Goal: Navigation & Orientation: Find specific page/section

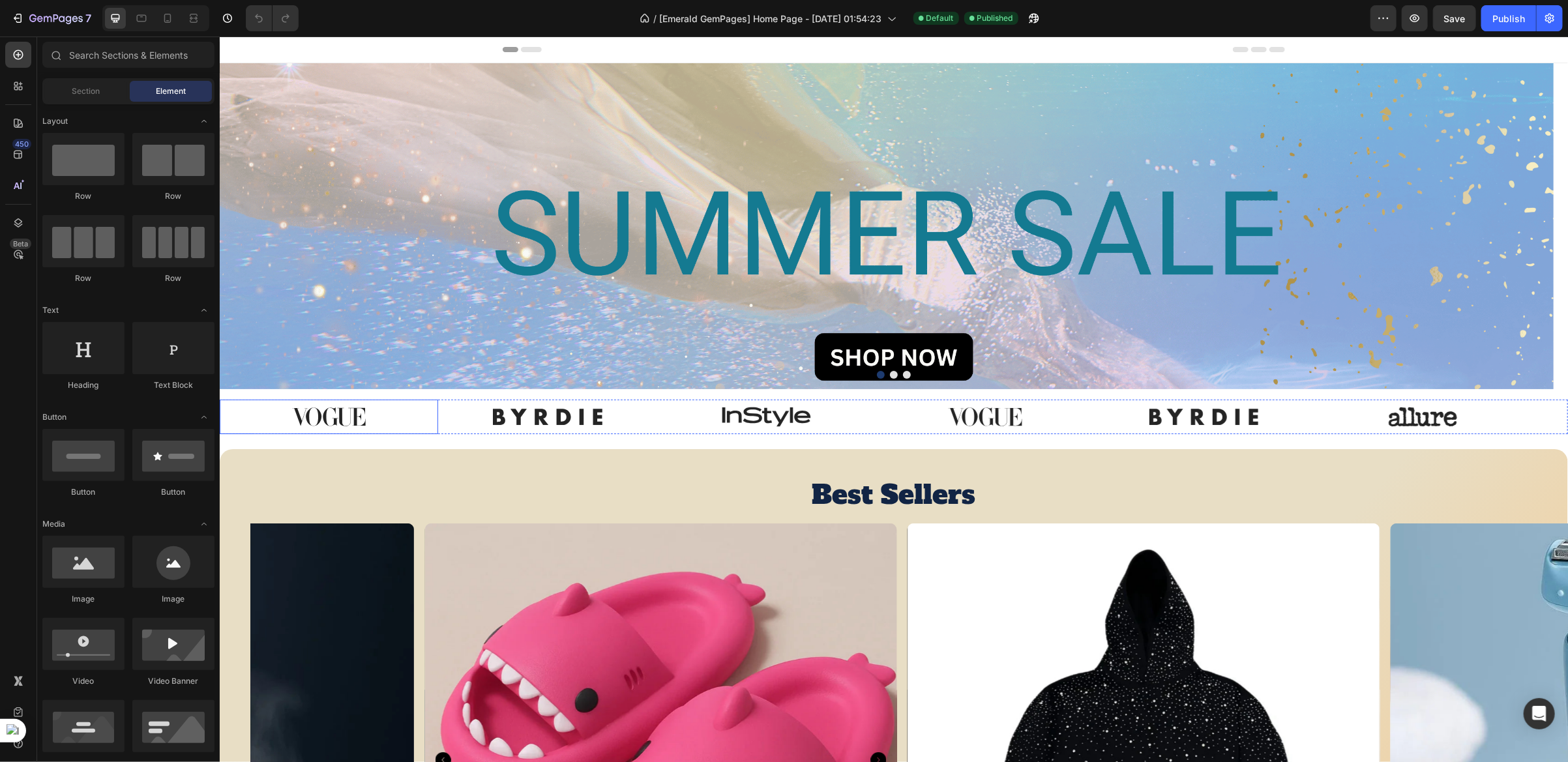
click at [349, 415] on img at bounding box center [328, 416] width 109 height 35
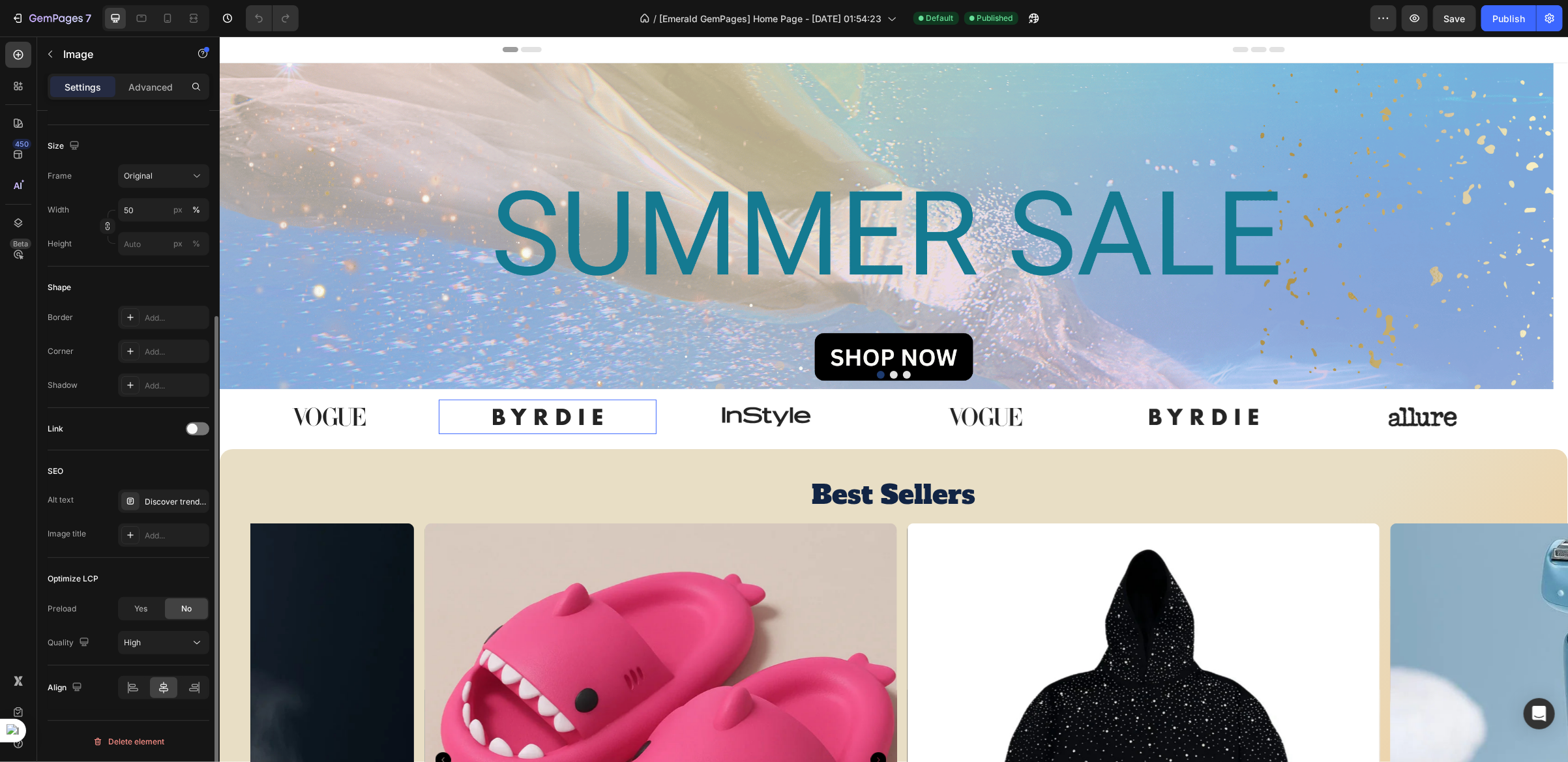
scroll to position [295, 0]
click at [520, 411] on img at bounding box center [546, 416] width 109 height 35
click at [737, 413] on img at bounding box center [766, 416] width 109 height 35
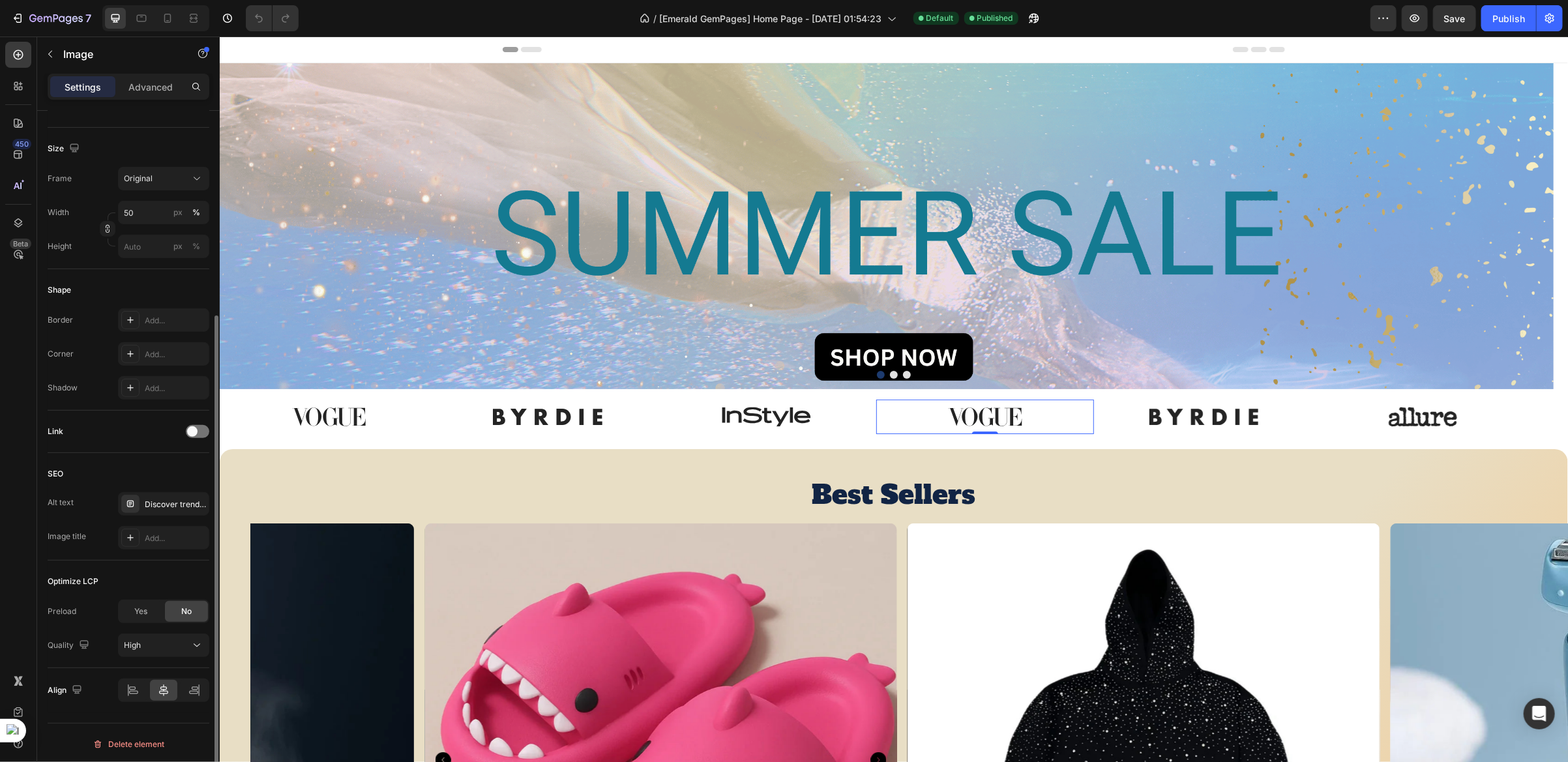
click at [960, 414] on img at bounding box center [984, 416] width 109 height 35
click at [15, 702] on div at bounding box center [18, 712] width 26 height 26
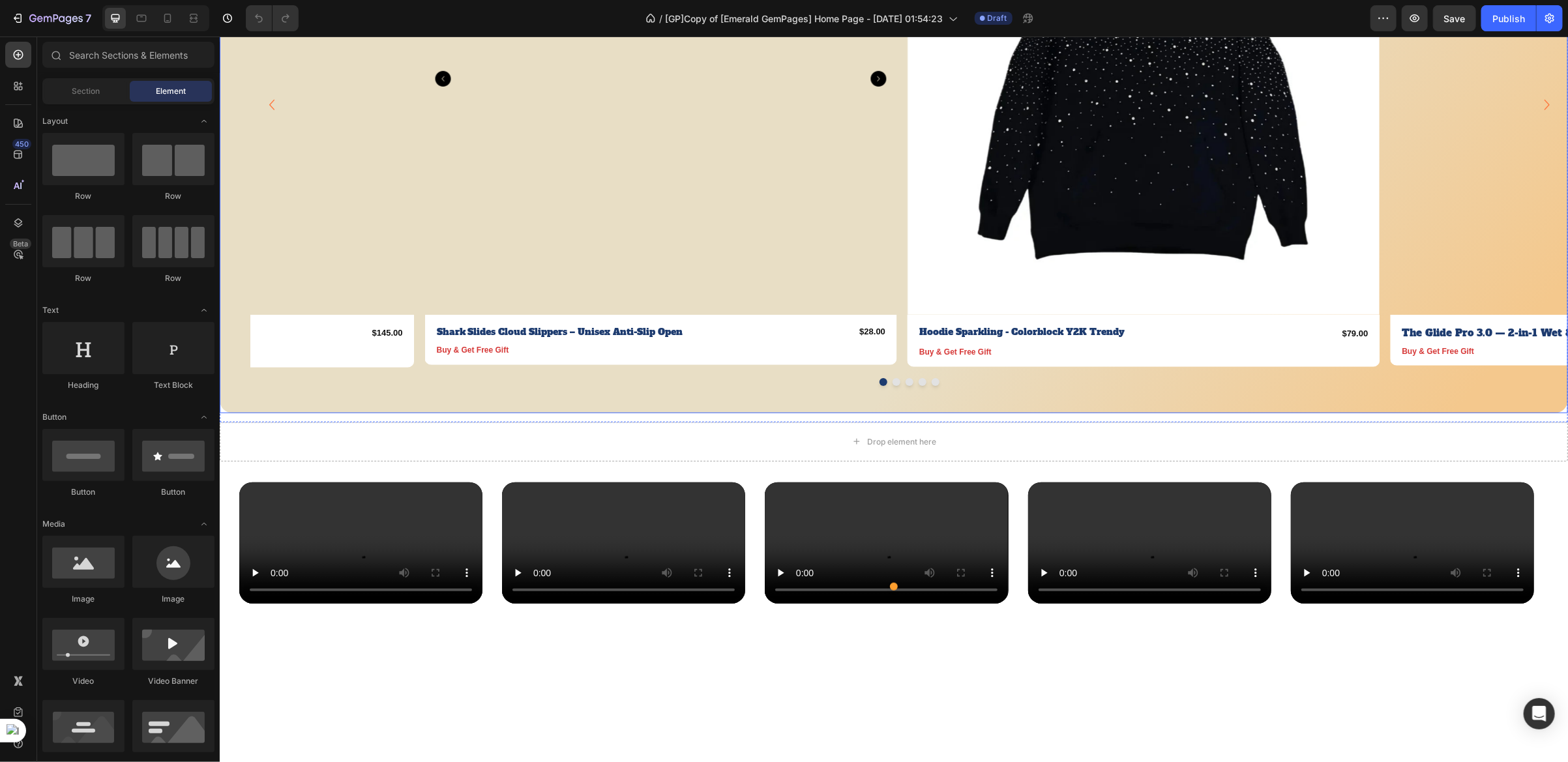
scroll to position [684, 0]
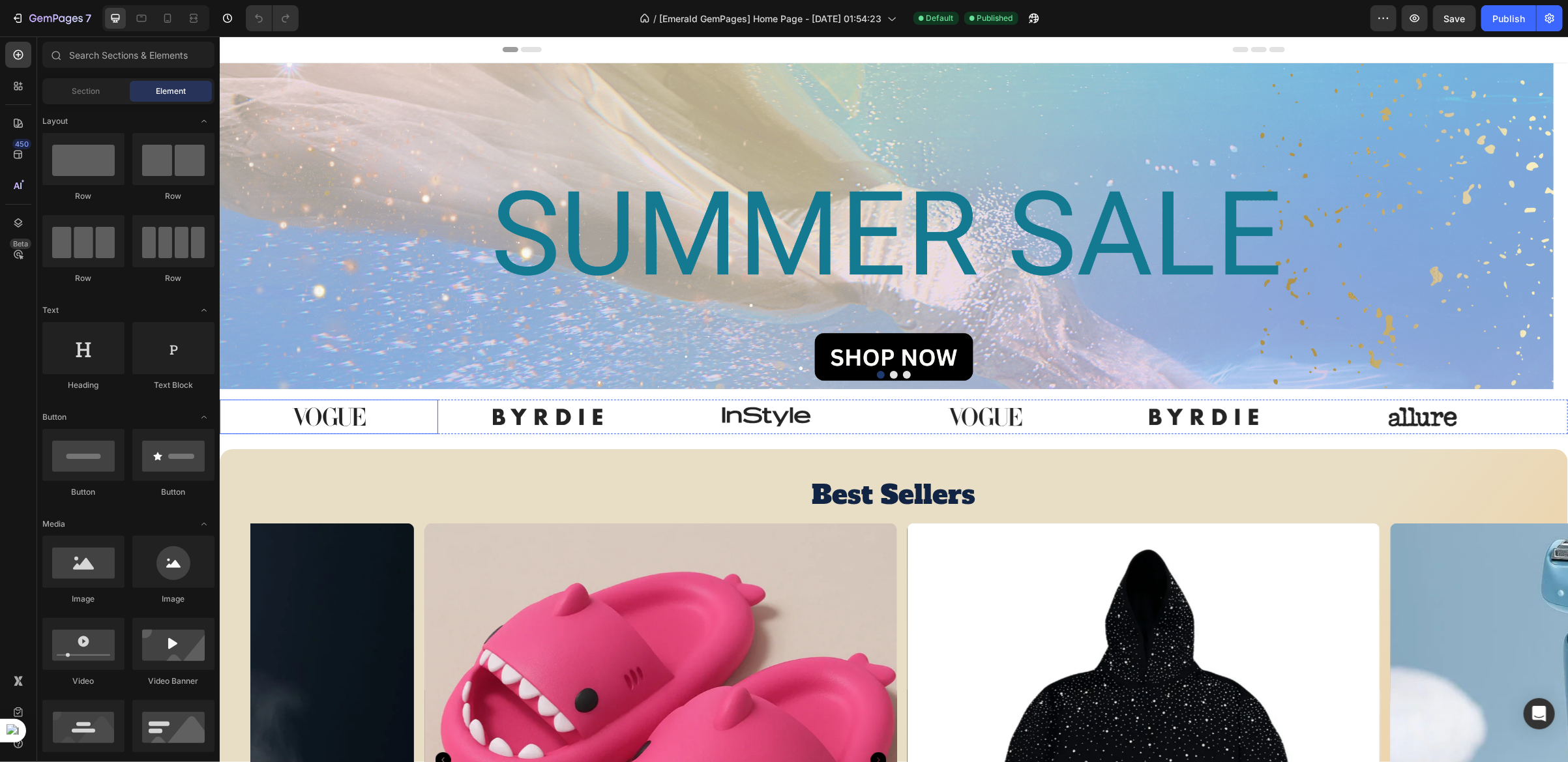
click at [325, 414] on img at bounding box center [328, 416] width 109 height 35
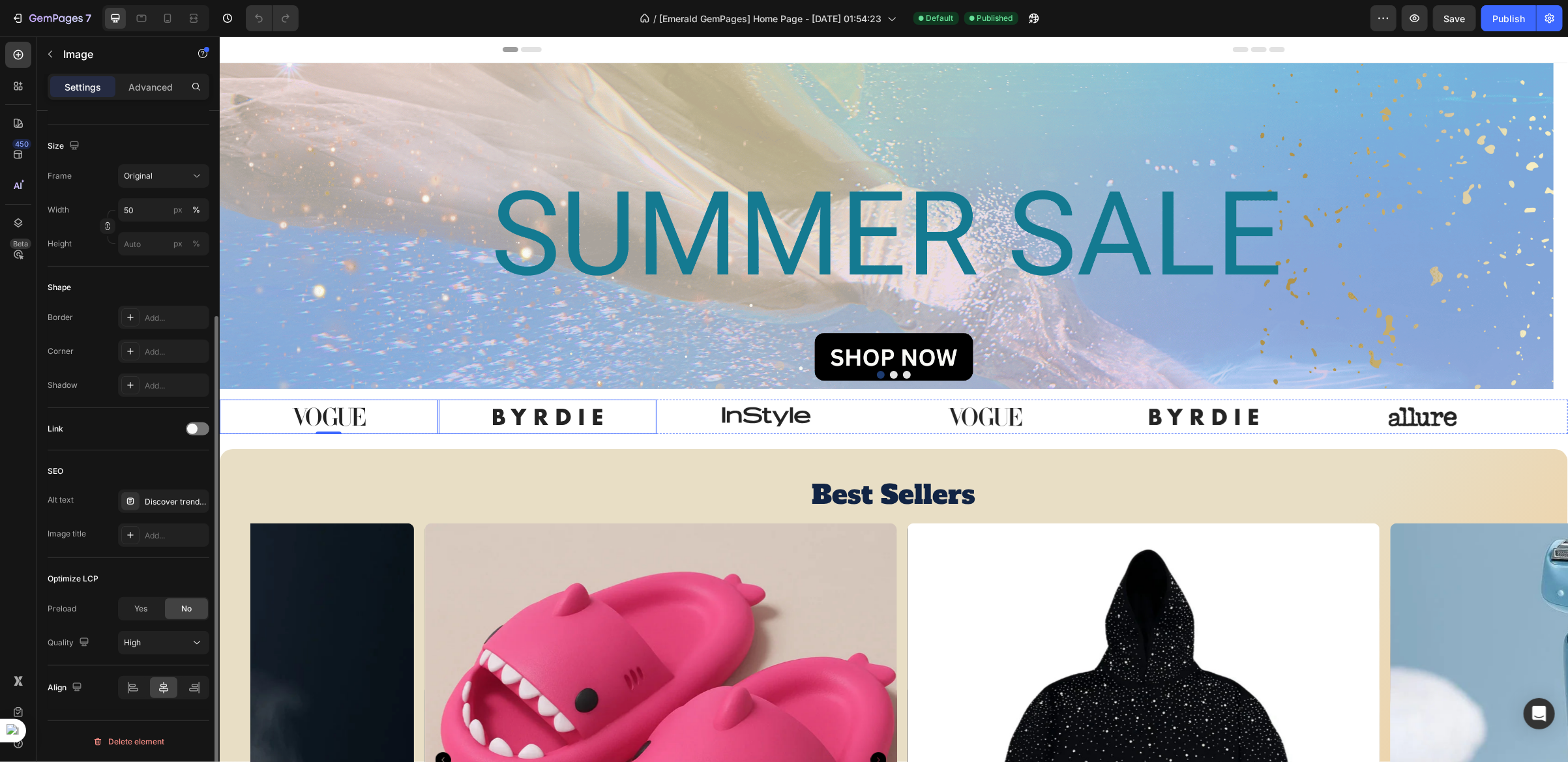
scroll to position [295, 0]
click at [538, 418] on img at bounding box center [546, 416] width 109 height 35
click at [776, 418] on img at bounding box center [766, 416] width 109 height 35
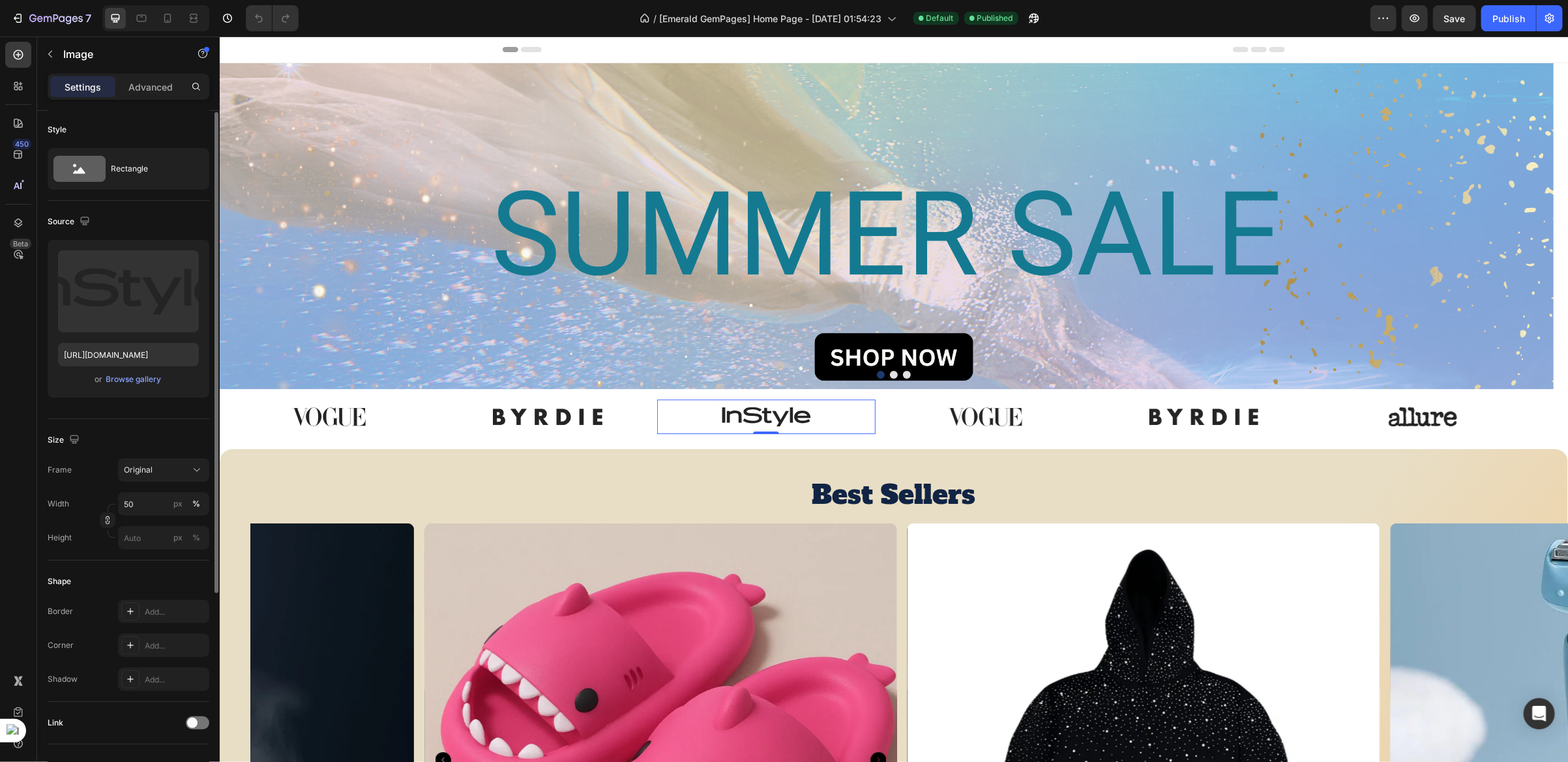
click at [328, 420] on img at bounding box center [328, 416] width 109 height 35
click at [26, 702] on div at bounding box center [18, 712] width 26 height 26
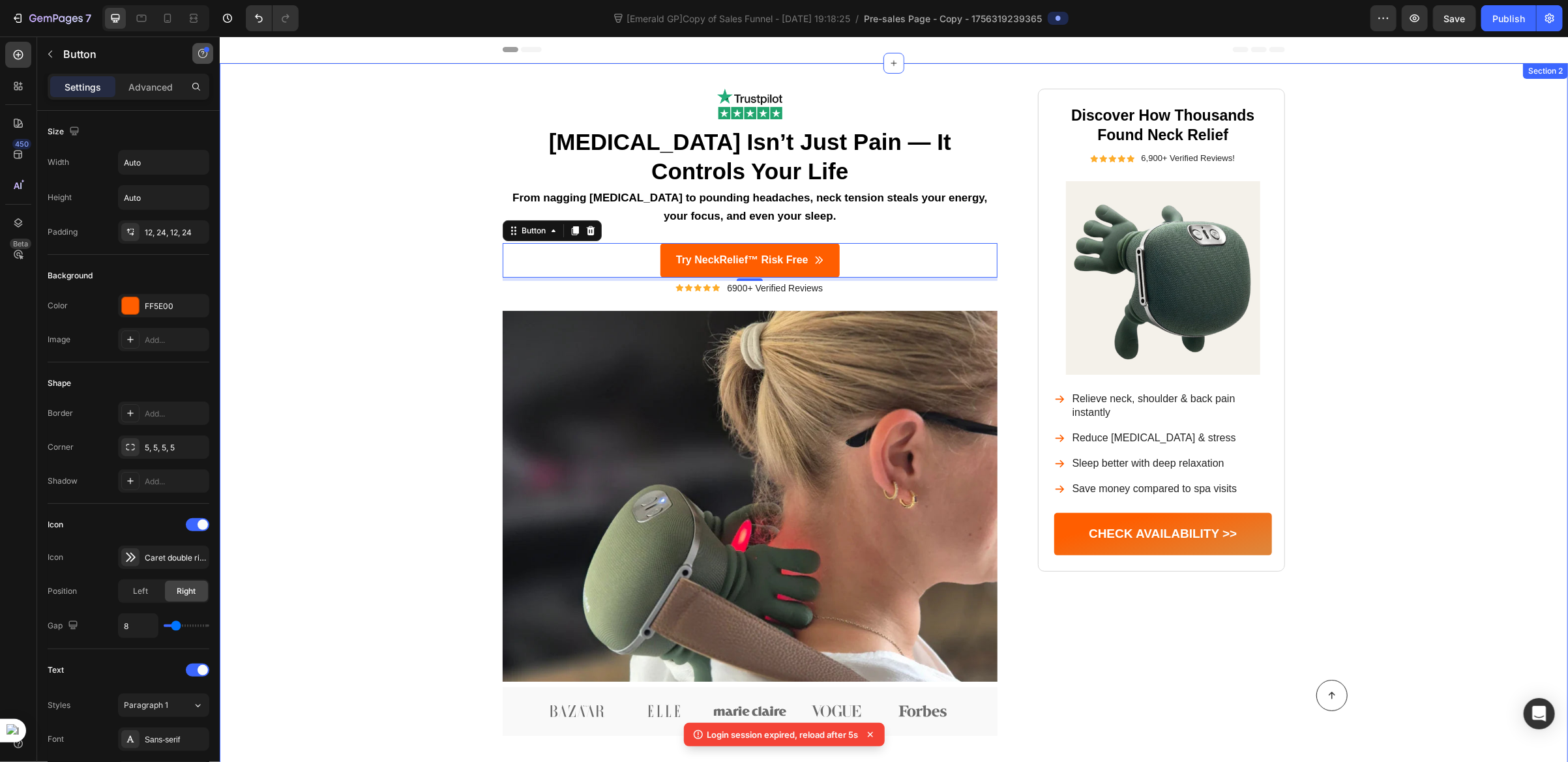
scroll to position [432, 0]
